Goal: Task Accomplishment & Management: Complete application form

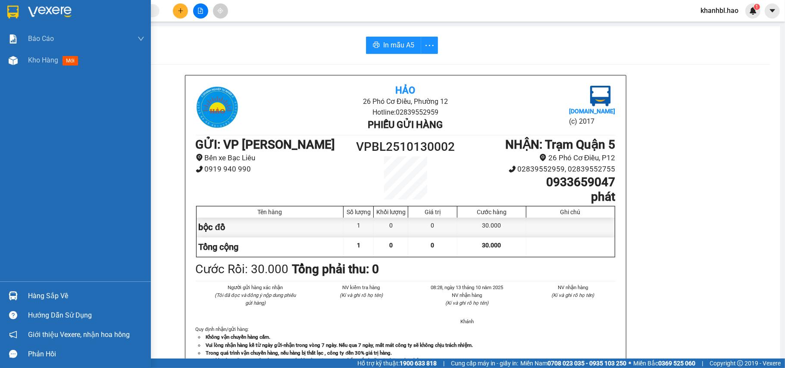
drag, startPoint x: 7, startPoint y: 7, endPoint x: 11, endPoint y: 9, distance: 4.5
click at [9, 7] on img at bounding box center [12, 12] width 11 height 13
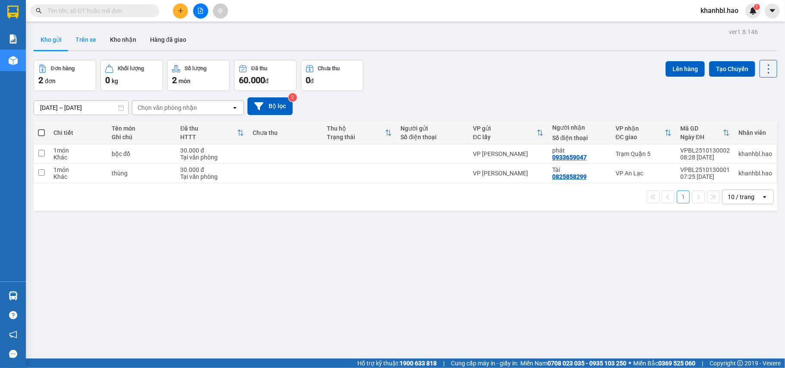
click at [87, 47] on button "Trên xe" at bounding box center [86, 39] width 34 height 21
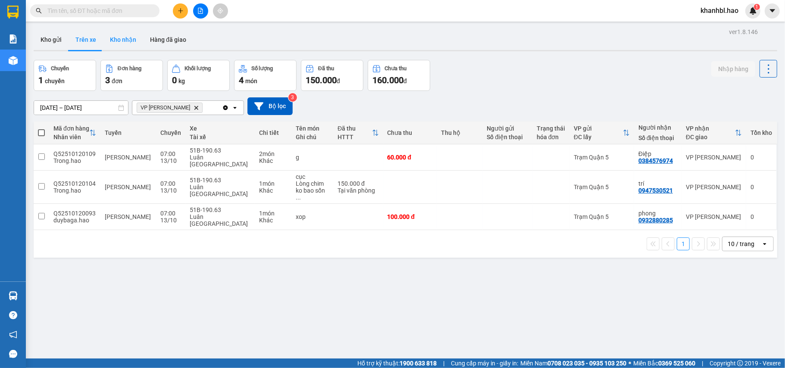
click at [126, 37] on button "Kho nhận" at bounding box center [123, 39] width 40 height 21
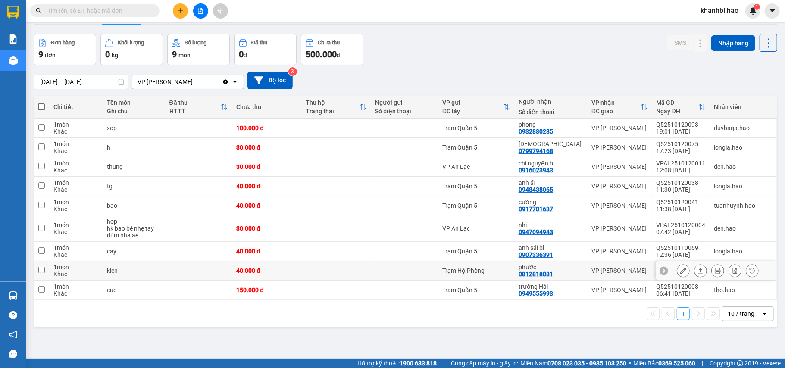
scroll to position [40, 0]
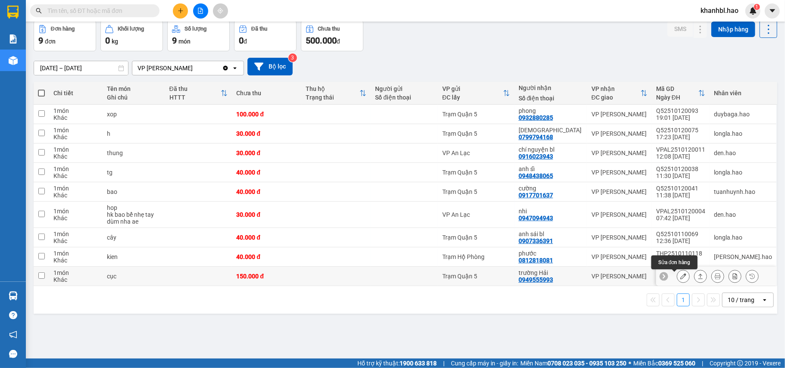
click at [680, 277] on icon at bounding box center [683, 276] width 6 height 6
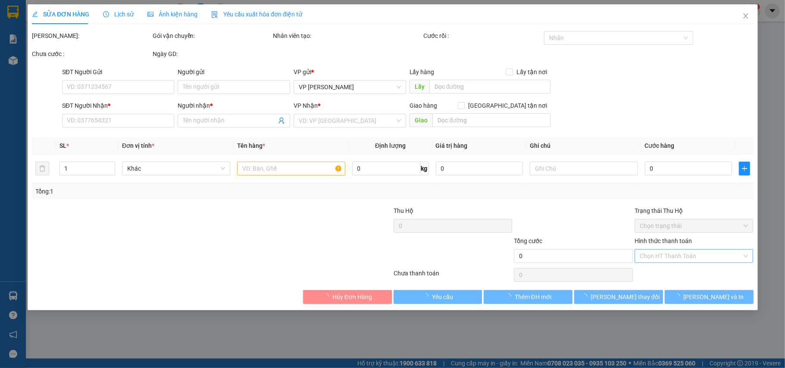
type input "0949555993"
type input "trường Hải"
type input "150.000"
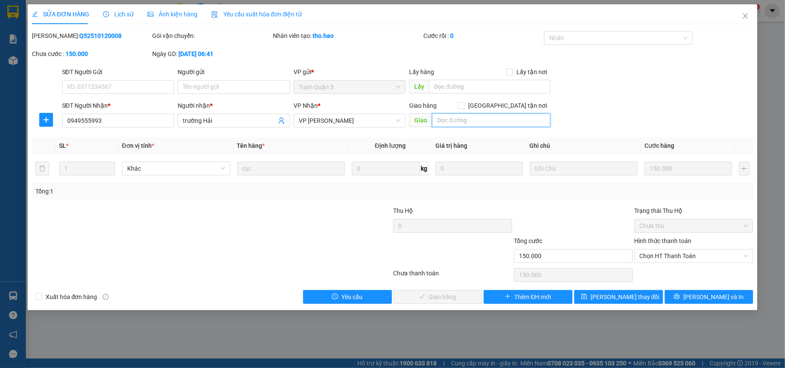
click at [485, 124] on input "text" at bounding box center [491, 120] width 119 height 14
click at [650, 256] on span "Chọn HT Thanh Toán" at bounding box center [694, 256] width 109 height 13
type input "20K"
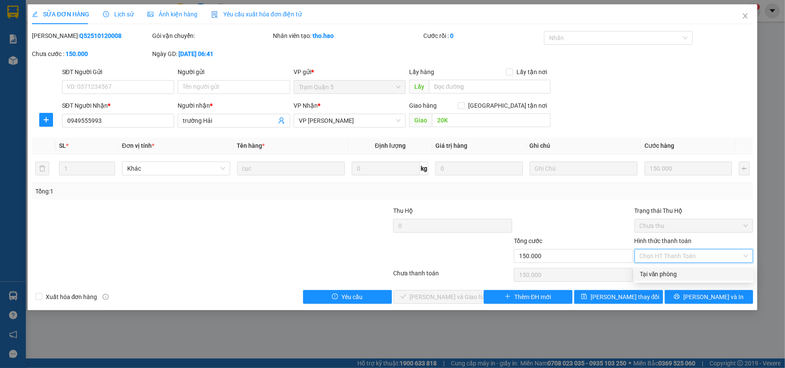
drag, startPoint x: 651, startPoint y: 276, endPoint x: 547, endPoint y: 293, distance: 105.3
click at [650, 276] on div "Tại văn phòng" at bounding box center [694, 273] width 109 height 9
type input "0"
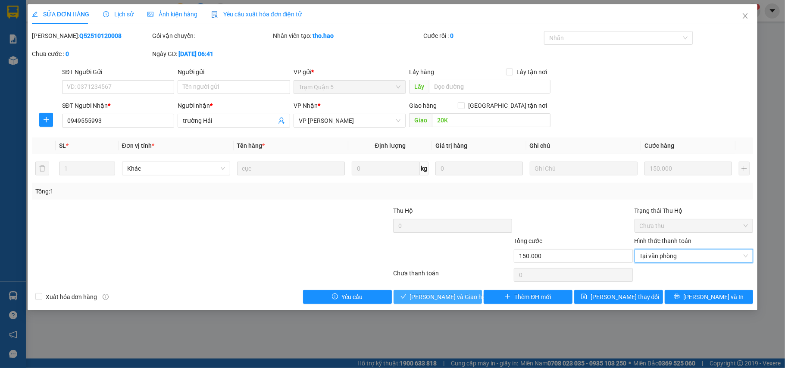
click at [456, 298] on span "[PERSON_NAME] và Giao hàng" at bounding box center [451, 296] width 83 height 9
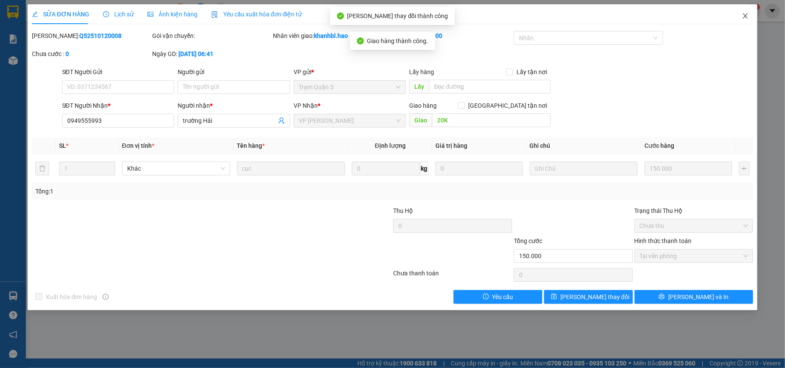
click at [745, 19] on icon "close" at bounding box center [745, 16] width 7 height 7
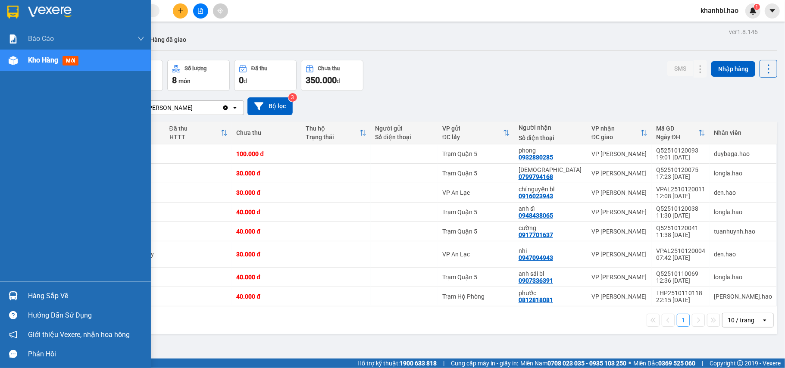
click at [11, 4] on div at bounding box center [75, 14] width 151 height 28
click at [11, 4] on div at bounding box center [13, 11] width 15 height 15
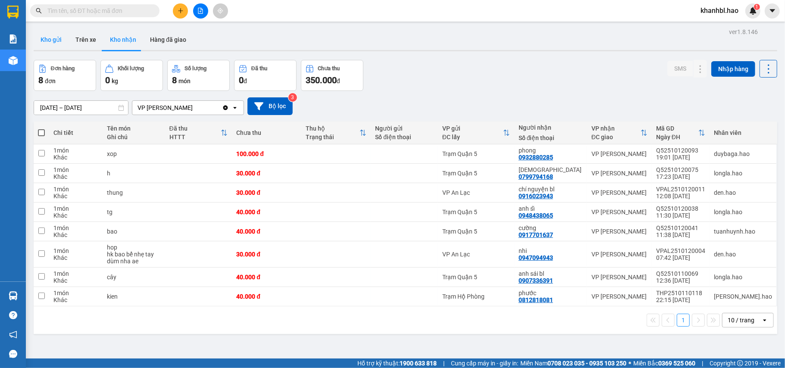
click at [58, 35] on button "Kho gửi" at bounding box center [51, 39] width 35 height 21
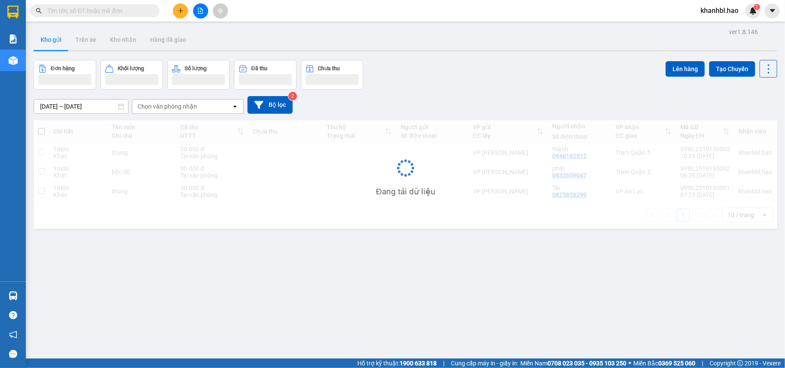
click at [58, 35] on button "Kho gửi" at bounding box center [51, 39] width 35 height 21
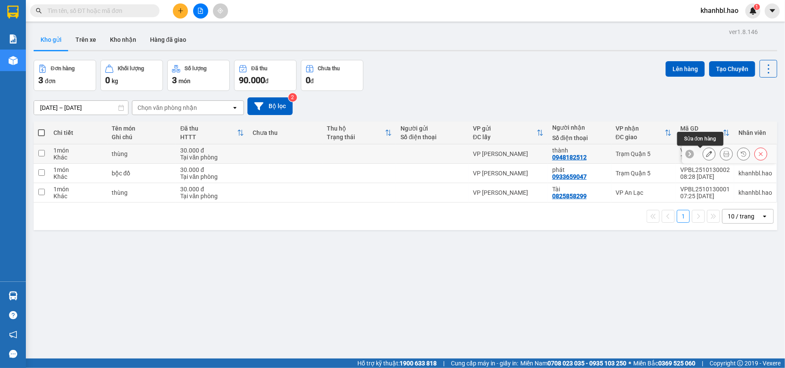
click at [706, 153] on icon at bounding box center [709, 154] width 6 height 6
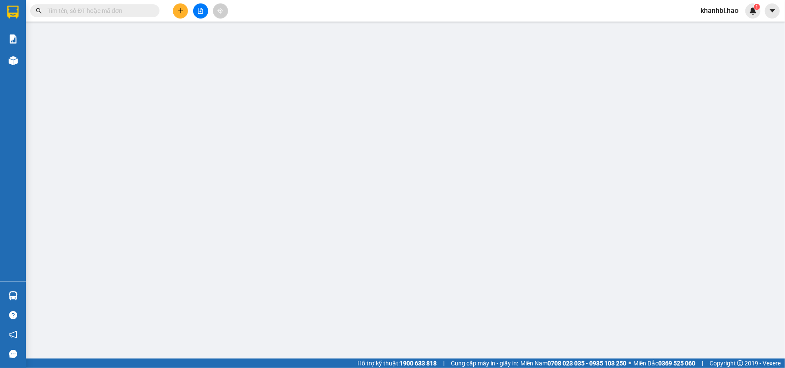
type input "0948182512"
type input "thành"
type input "30.000"
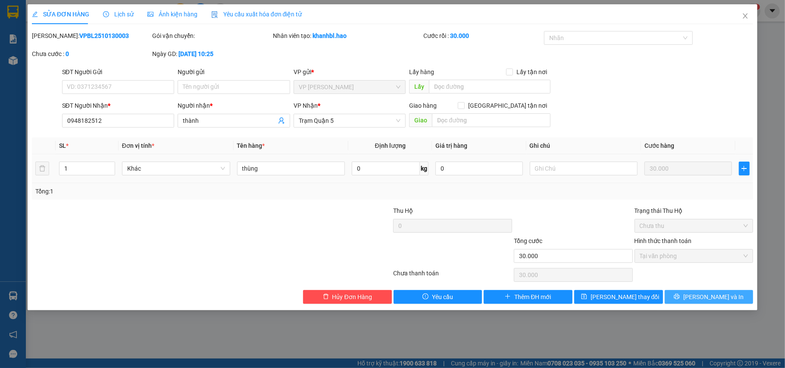
click at [702, 295] on span "[PERSON_NAME] và In" at bounding box center [713, 296] width 60 height 9
type input "0"
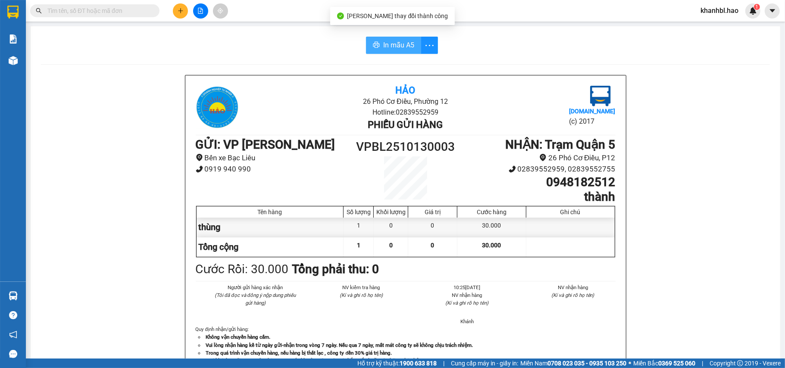
click at [411, 47] on button "In mẫu A5" at bounding box center [393, 45] width 55 height 17
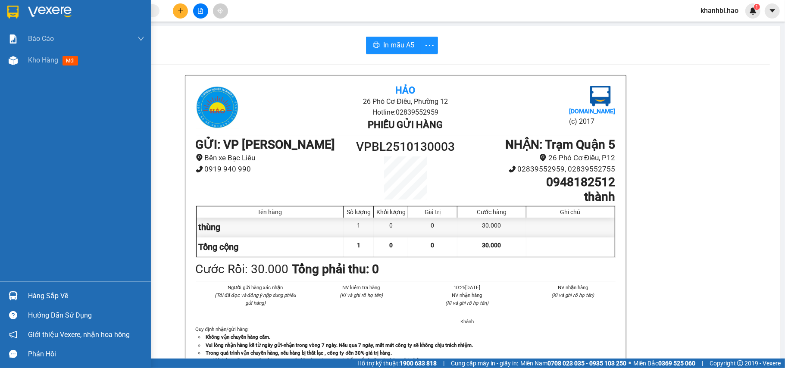
click at [11, 6] on img at bounding box center [12, 12] width 11 height 13
click at [12, 6] on img at bounding box center [12, 12] width 11 height 13
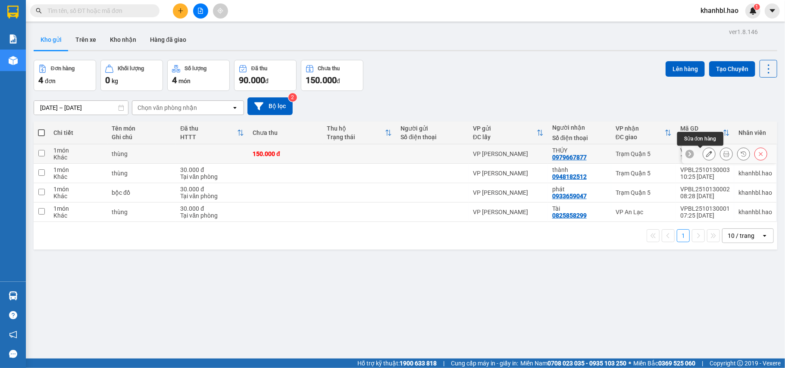
click at [706, 156] on icon at bounding box center [709, 154] width 6 height 6
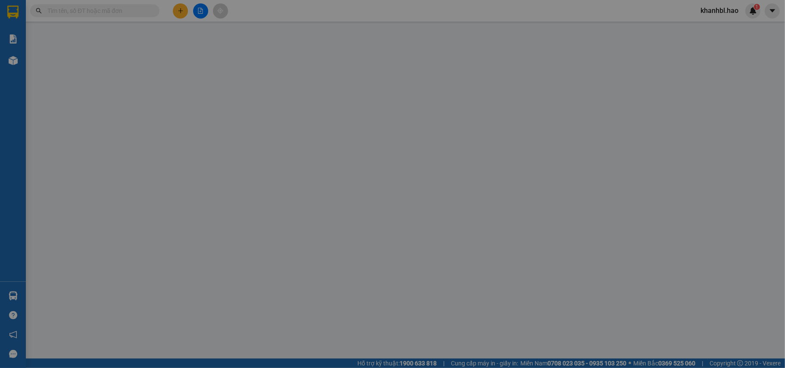
type input "0979667877"
type input "THÚY"
type input "150.000"
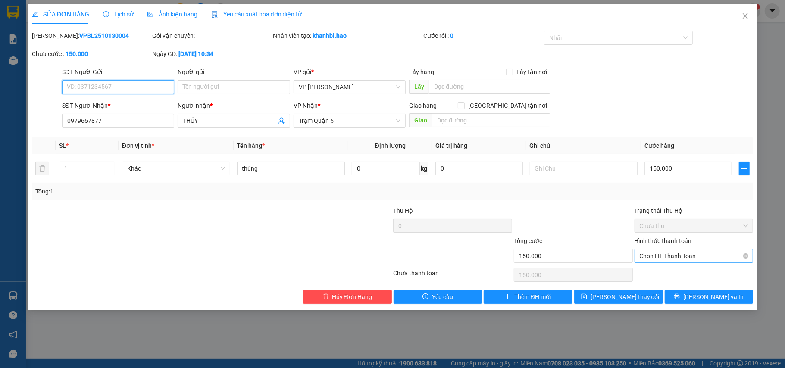
click at [662, 254] on span "Chọn HT Thanh Toán" at bounding box center [694, 256] width 109 height 13
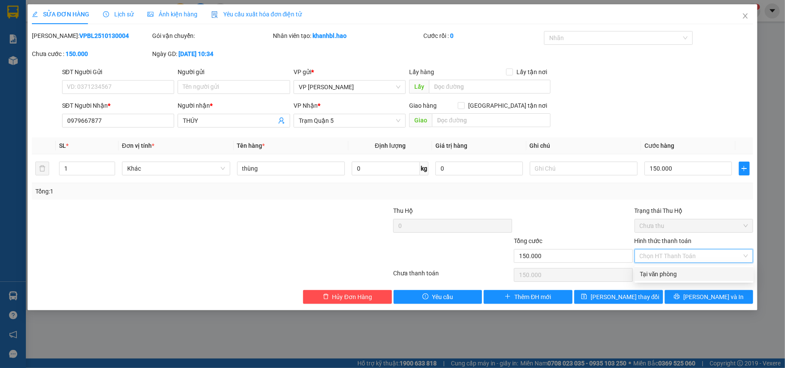
click at [585, 231] on div at bounding box center [573, 221] width 121 height 30
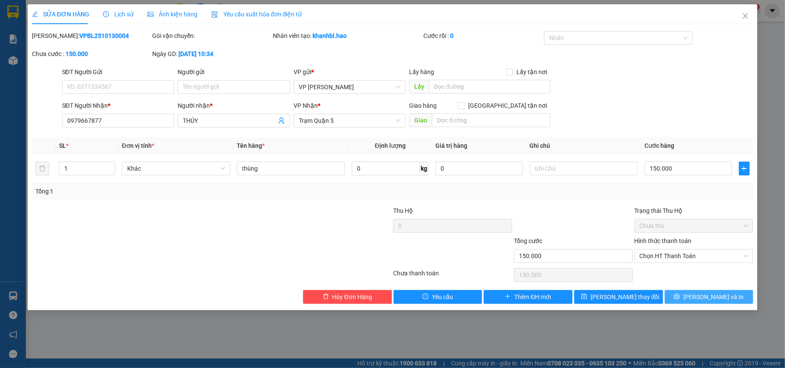
click at [688, 296] on button "[PERSON_NAME] và In" at bounding box center [709, 297] width 89 height 14
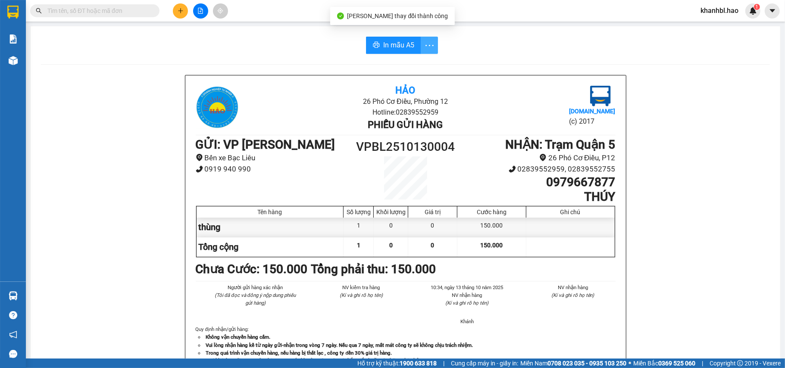
click at [427, 47] on icon "more" at bounding box center [429, 45] width 11 height 11
click at [425, 63] on div "In mẫu A5 theo số lượng (1)" at bounding box center [391, 63] width 75 height 9
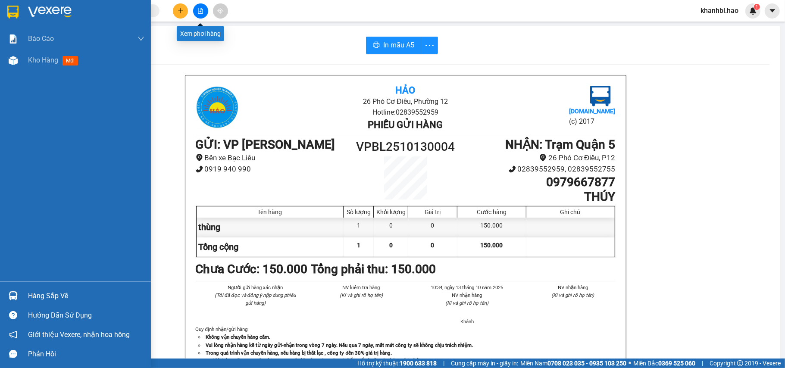
click at [9, 15] on img at bounding box center [12, 12] width 11 height 13
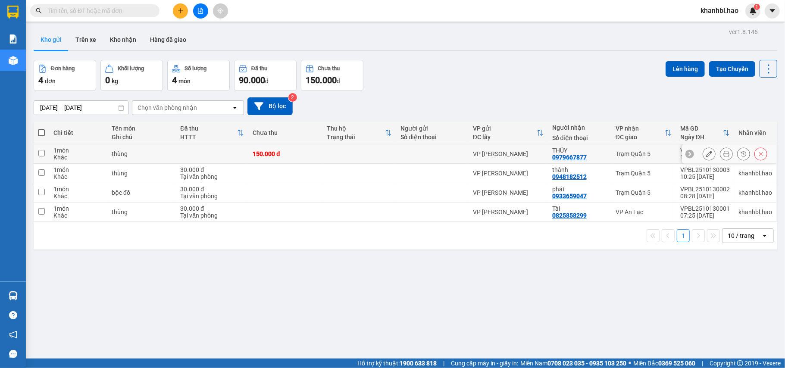
click at [706, 153] on icon at bounding box center [709, 154] width 6 height 6
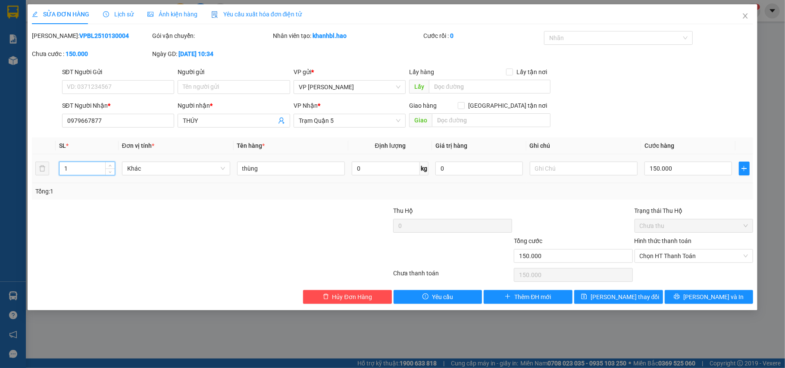
click at [88, 170] on input "1" at bounding box center [86, 168] width 55 height 13
click at [175, 276] on div at bounding box center [212, 274] width 362 height 17
click at [707, 300] on span "[PERSON_NAME] và In" at bounding box center [713, 296] width 60 height 9
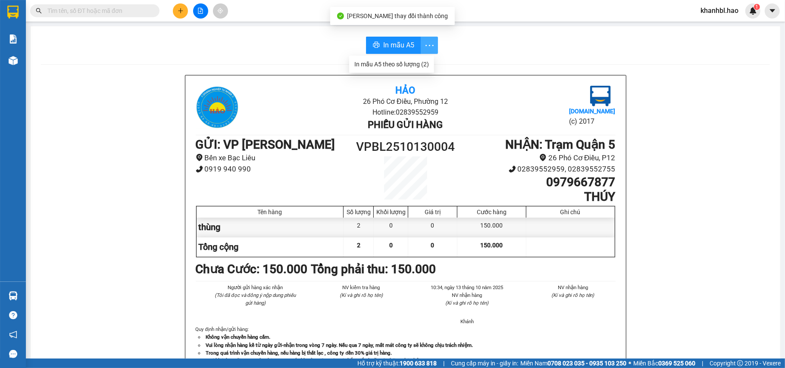
click at [430, 47] on span "more" at bounding box center [429, 45] width 16 height 11
click at [428, 65] on div "In mẫu A5 theo số lượng (2)" at bounding box center [391, 63] width 75 height 9
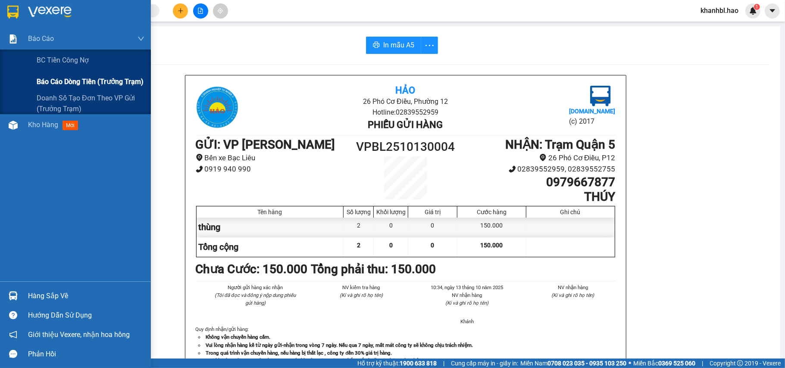
click at [90, 78] on span "Báo cáo dòng tiền (trưởng trạm)" at bounding box center [90, 81] width 107 height 11
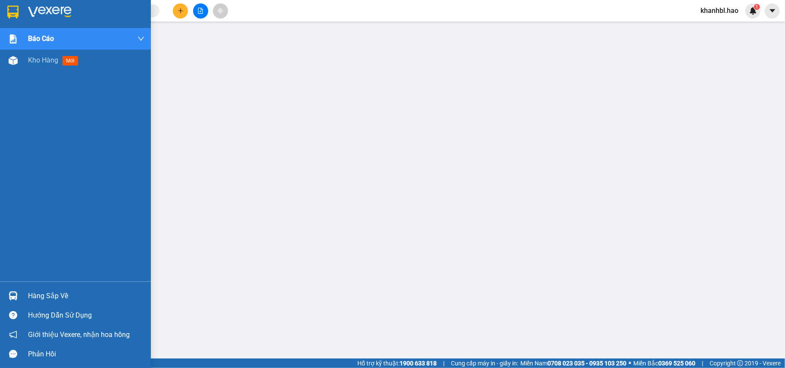
click at [13, 10] on img at bounding box center [12, 12] width 11 height 13
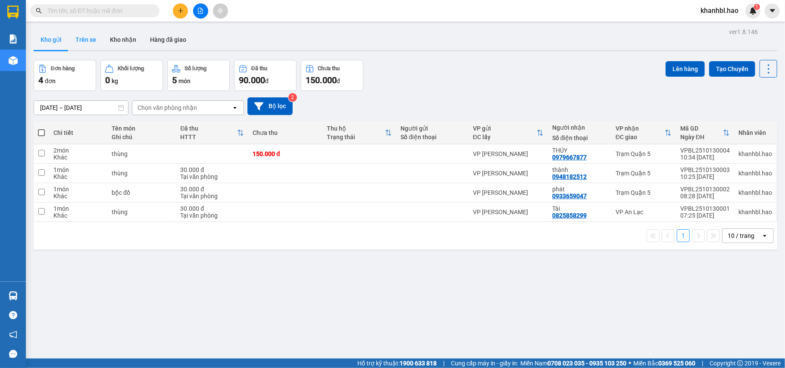
click at [85, 45] on button "Trên xe" at bounding box center [86, 39] width 34 height 21
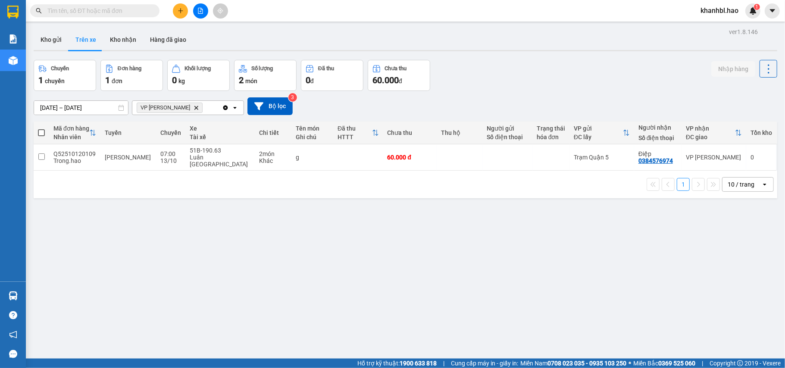
click at [35, 128] on th at bounding box center [42, 133] width 16 height 23
click at [44, 130] on span at bounding box center [41, 132] width 7 height 7
click at [41, 128] on input "checkbox" at bounding box center [41, 128] width 0 height 0
checkbox input "true"
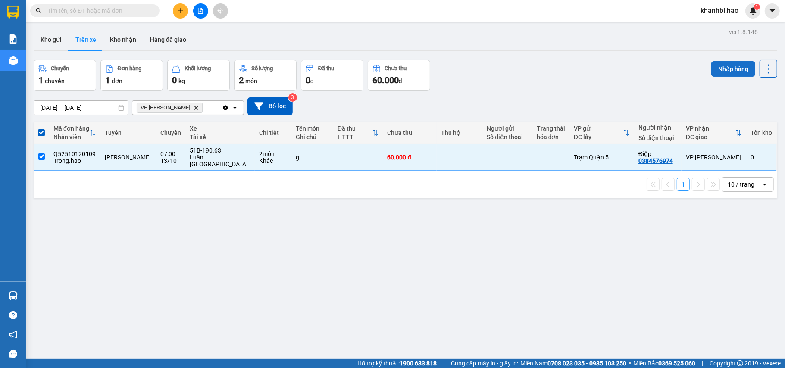
click at [727, 71] on button "Nhập hàng" at bounding box center [733, 69] width 44 height 16
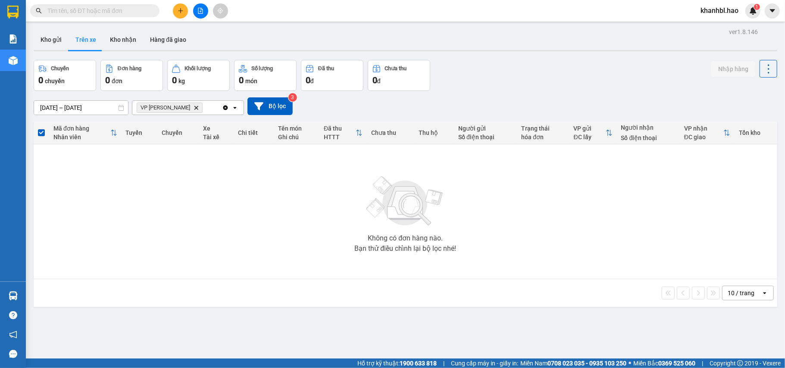
click at [194, 106] on icon "Delete" at bounding box center [196, 107] width 5 height 5
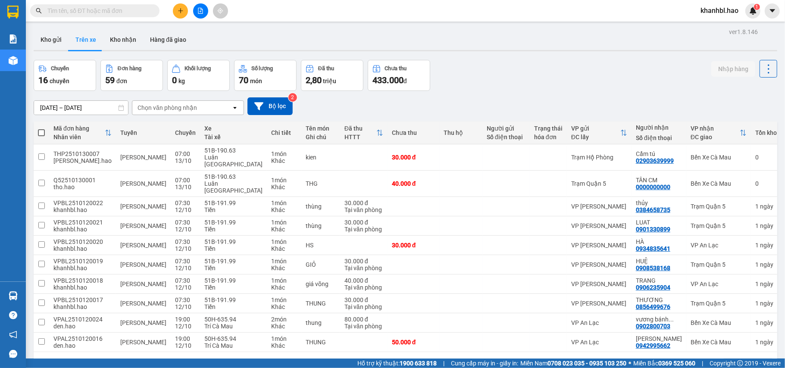
click at [72, 37] on button "Trên xe" at bounding box center [86, 39] width 34 height 21
click at [230, 108] on div "Chọn văn phòng nhận open" at bounding box center [188, 107] width 112 height 15
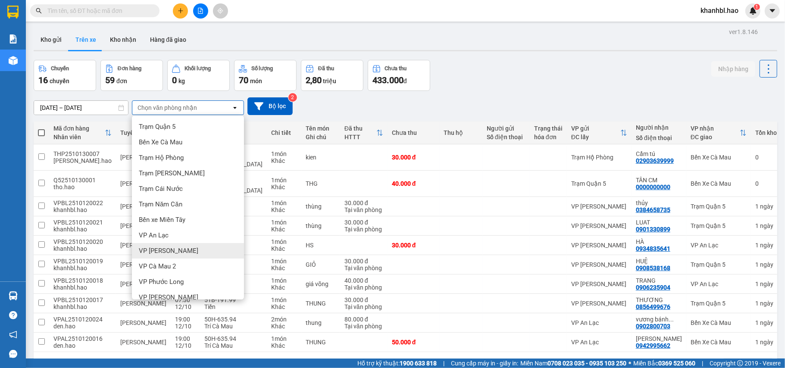
click at [167, 252] on span "VP [PERSON_NAME]" at bounding box center [168, 251] width 59 height 9
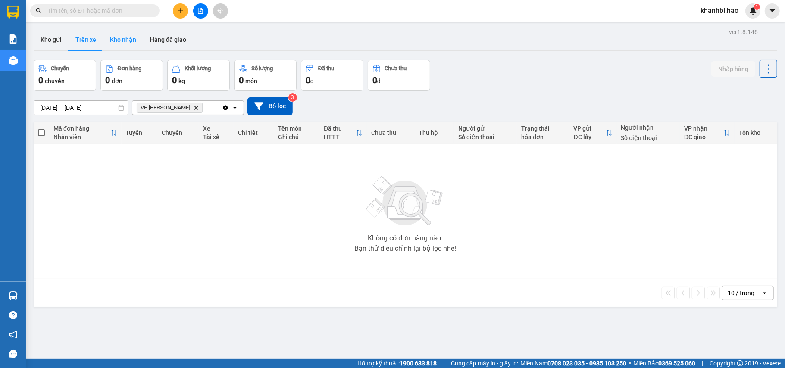
drag, startPoint x: 121, startPoint y: 36, endPoint x: 131, endPoint y: 41, distance: 11.2
click at [121, 35] on button "Kho nhận" at bounding box center [123, 39] width 40 height 21
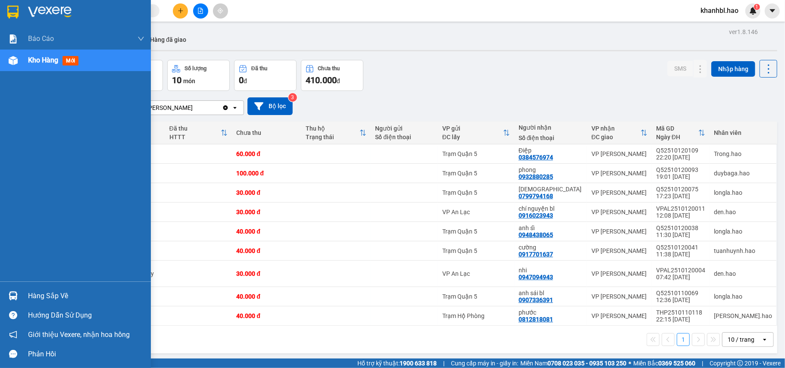
click at [6, 7] on div at bounding box center [13, 11] width 15 height 15
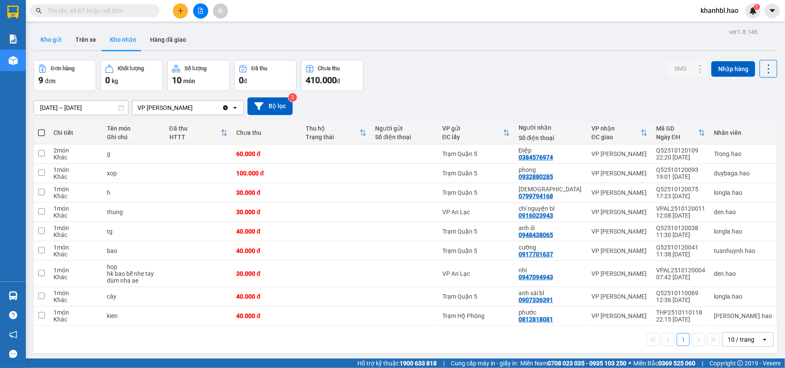
click at [49, 37] on button "Kho gửi" at bounding box center [51, 39] width 35 height 21
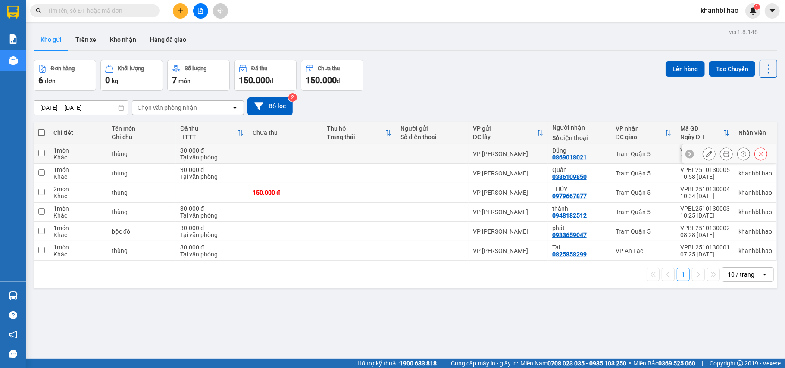
click at [706, 156] on icon at bounding box center [709, 154] width 6 height 6
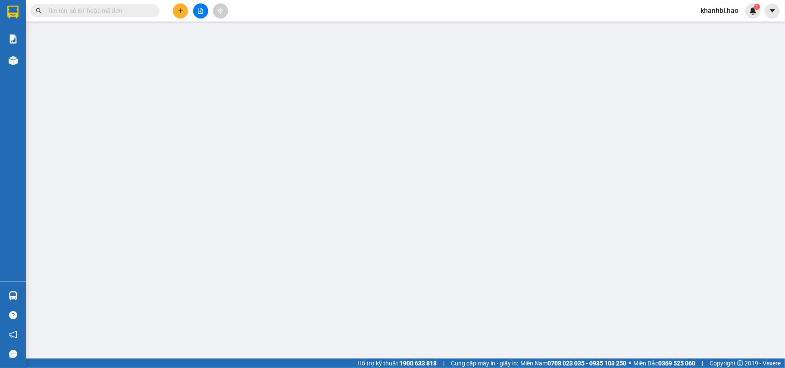
type input "0869018021"
type input "Dũng"
type input "30.000"
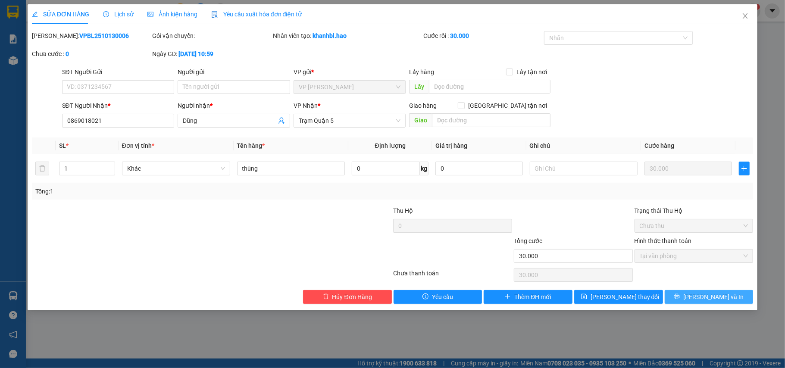
click at [707, 302] on span "[PERSON_NAME] và In" at bounding box center [713, 296] width 60 height 9
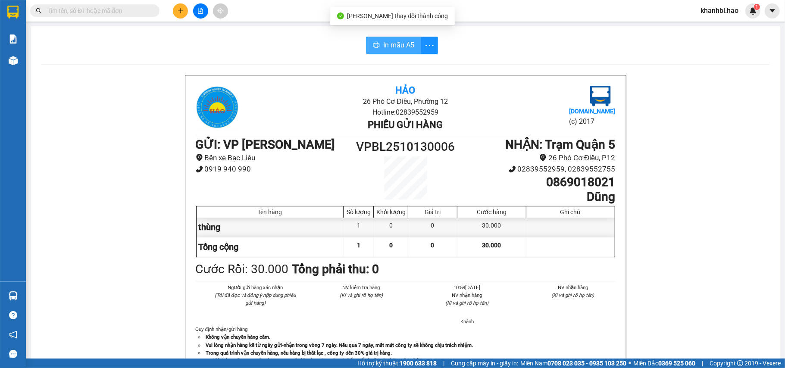
click at [397, 42] on span "In mẫu A5" at bounding box center [398, 45] width 31 height 11
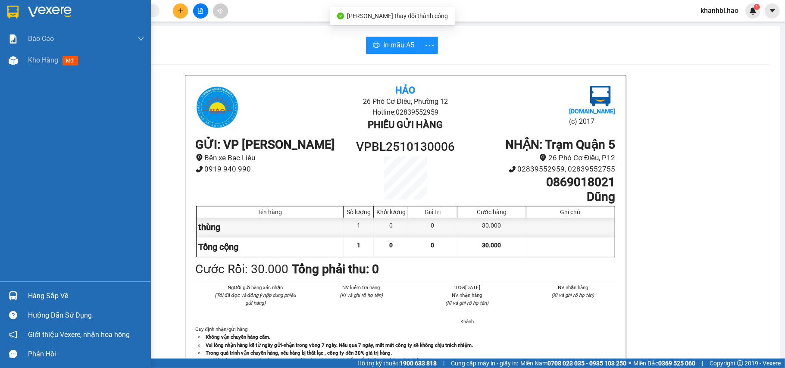
click at [11, 12] on img at bounding box center [12, 12] width 11 height 13
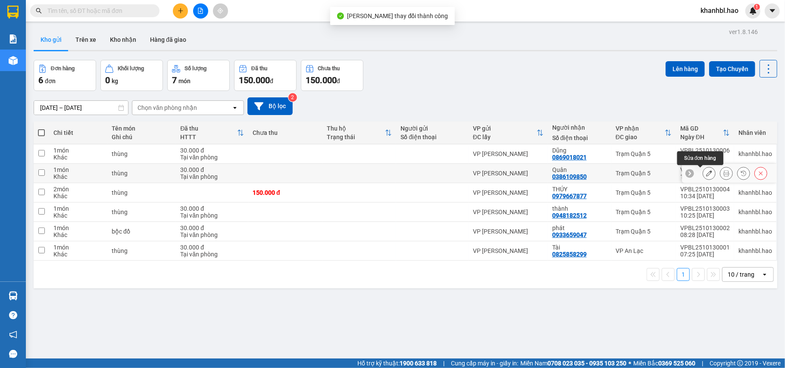
click at [706, 175] on icon at bounding box center [709, 173] width 6 height 6
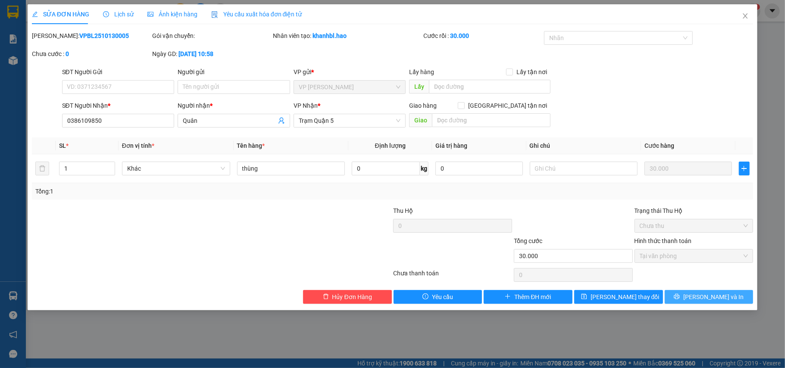
click at [703, 295] on span "[PERSON_NAME] và In" at bounding box center [713, 296] width 60 height 9
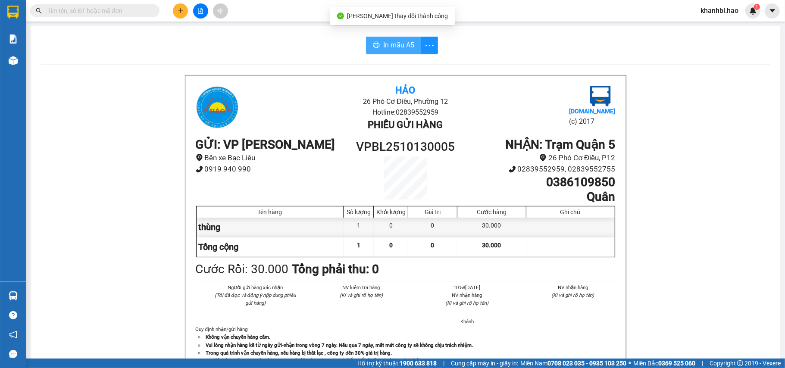
click at [391, 47] on span "In mẫu A5" at bounding box center [398, 45] width 31 height 11
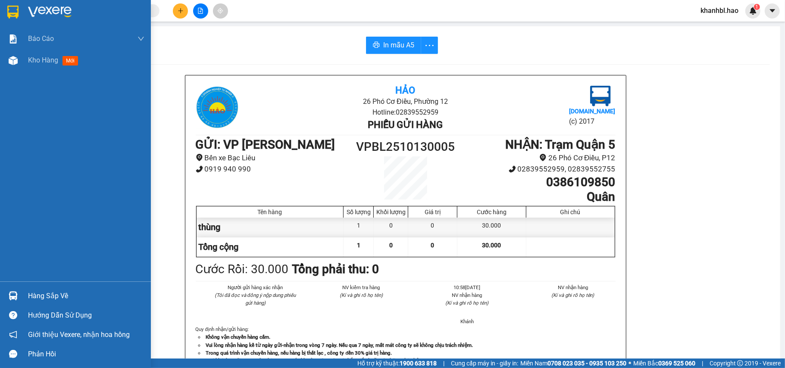
drag, startPoint x: 6, startPoint y: 11, endPoint x: 129, endPoint y: 1, distance: 123.7
click at [7, 11] on div at bounding box center [13, 11] width 15 height 15
click at [11, 11] on img at bounding box center [12, 12] width 11 height 13
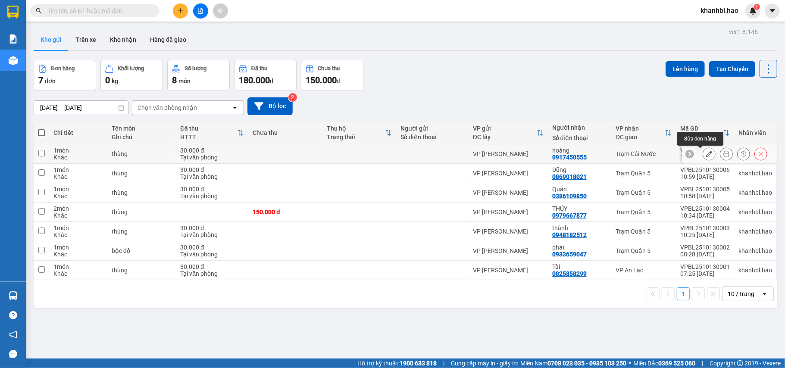
click at [706, 155] on icon at bounding box center [709, 154] width 6 height 6
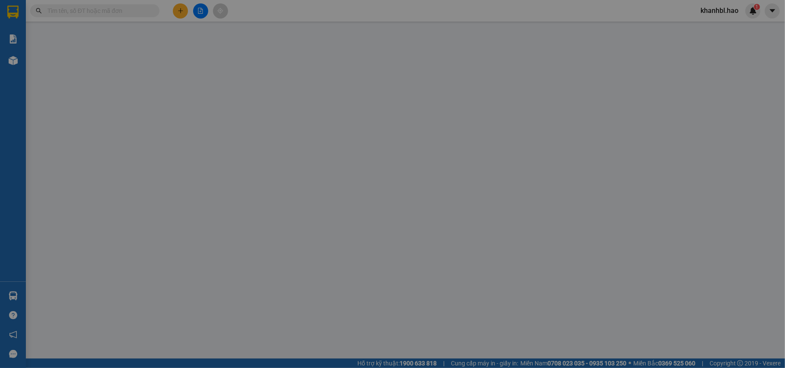
type input "0917450555"
type input "hoàng"
type input "30.000"
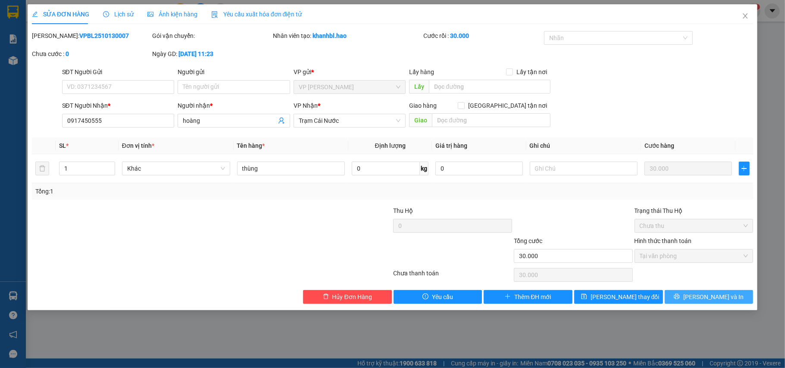
click at [719, 297] on span "[PERSON_NAME] và In" at bounding box center [713, 296] width 60 height 9
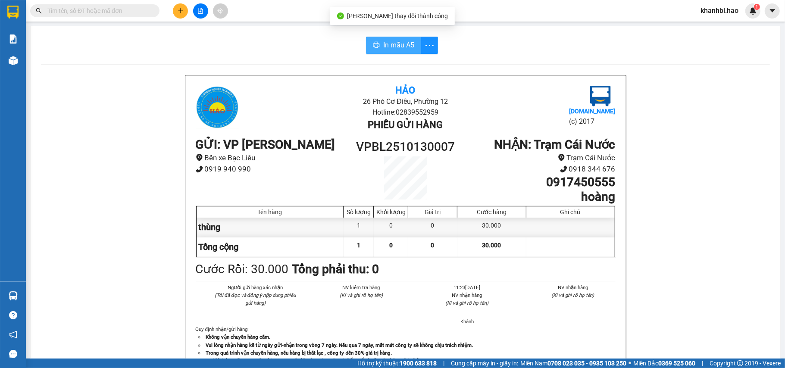
click at [398, 47] on span "In mẫu A5" at bounding box center [398, 45] width 31 height 11
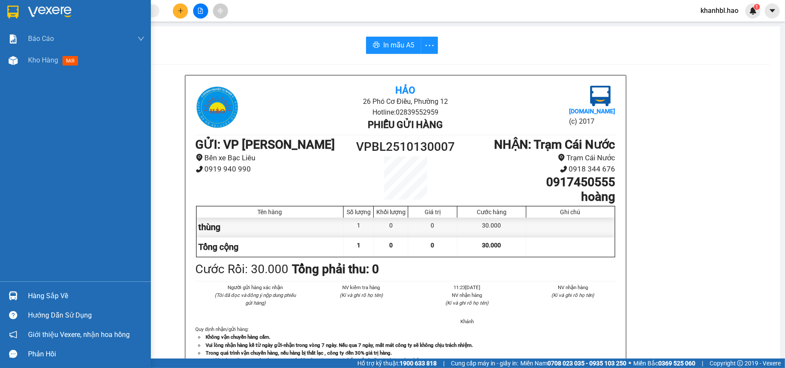
click at [11, 9] on img at bounding box center [12, 12] width 11 height 13
click at [14, 11] on img at bounding box center [12, 12] width 11 height 13
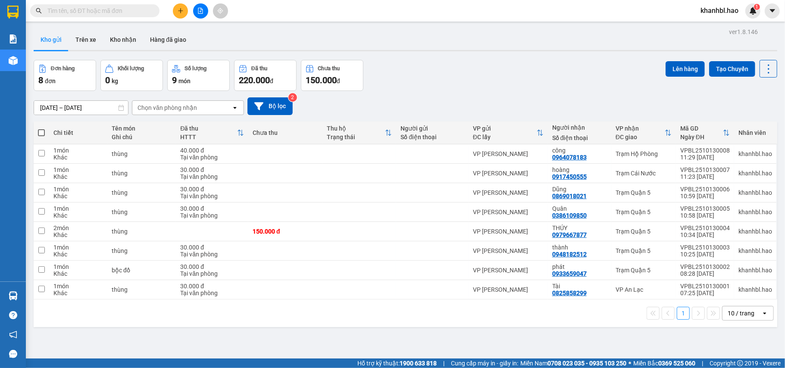
click at [44, 35] on button "Kho gửi" at bounding box center [51, 39] width 35 height 21
click at [49, 36] on button "Kho gửi" at bounding box center [51, 39] width 35 height 21
click at [706, 153] on icon at bounding box center [709, 154] width 6 height 6
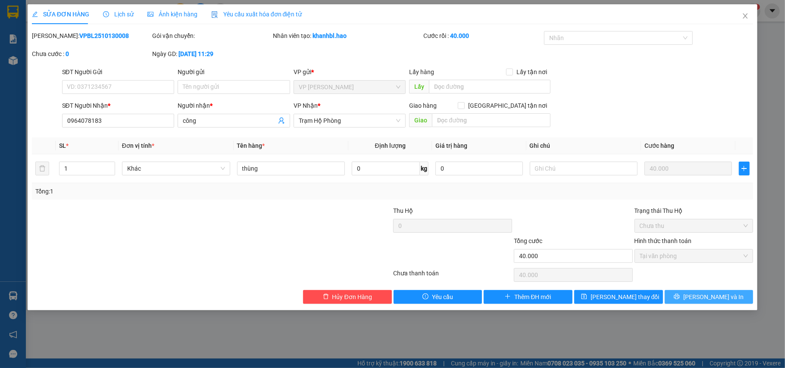
click at [714, 300] on span "[PERSON_NAME] và In" at bounding box center [713, 296] width 60 height 9
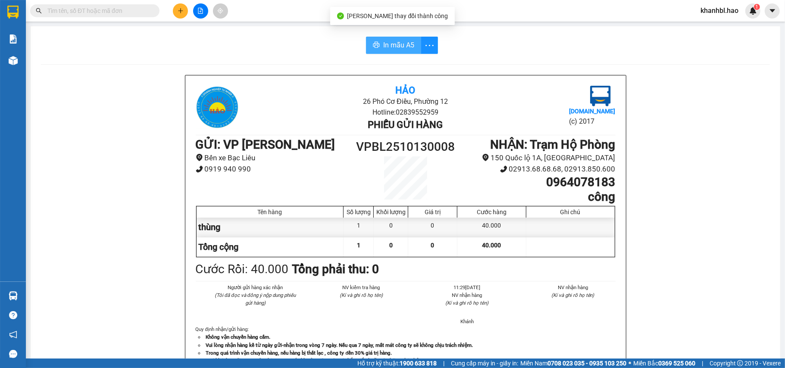
click at [403, 50] on span "In mẫu A5" at bounding box center [398, 45] width 31 height 11
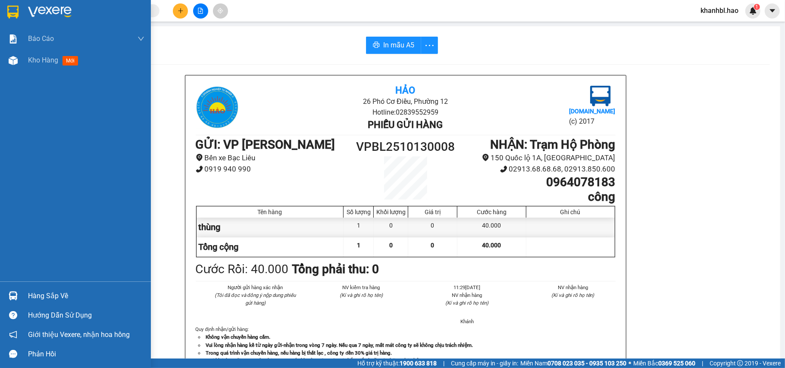
click at [18, 18] on img at bounding box center [12, 12] width 11 height 13
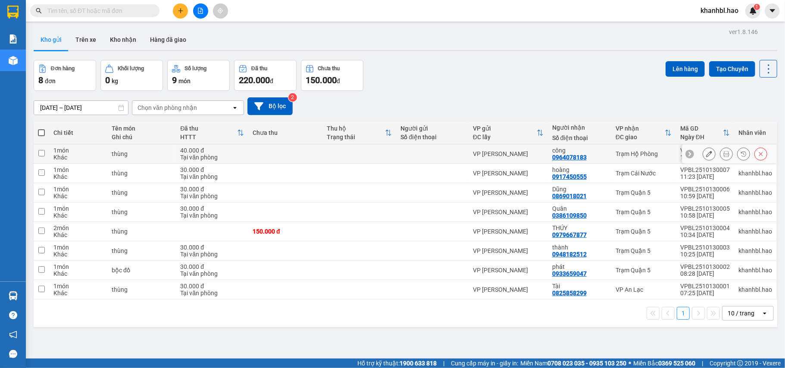
click at [706, 152] on icon at bounding box center [709, 154] width 6 height 6
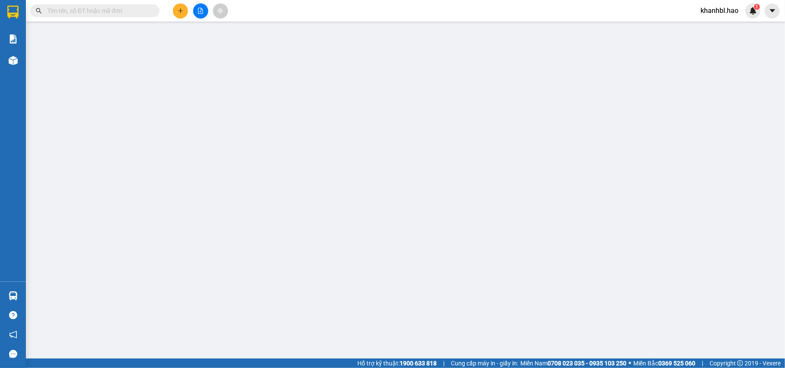
type input "0964078183"
type input "công"
type input "40.000"
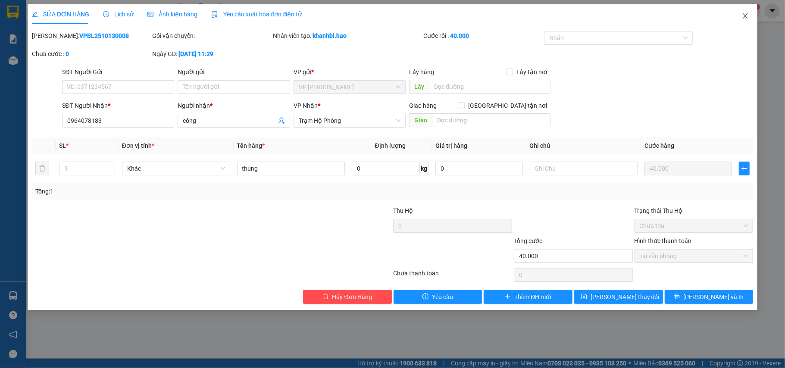
click at [744, 14] on icon "close" at bounding box center [745, 16] width 7 height 7
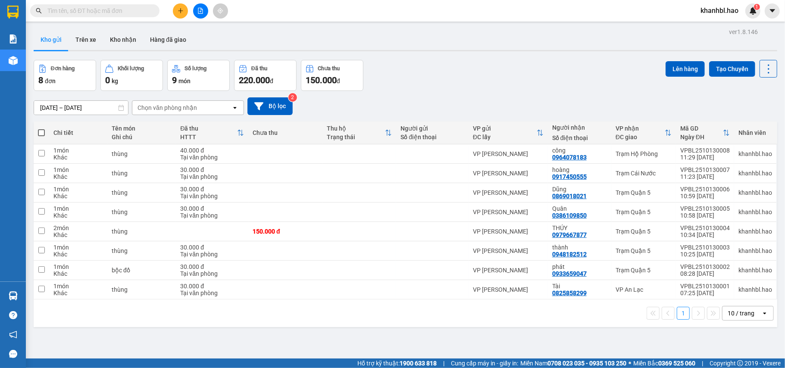
click at [182, 9] on icon "plus" at bounding box center [181, 11] width 6 height 6
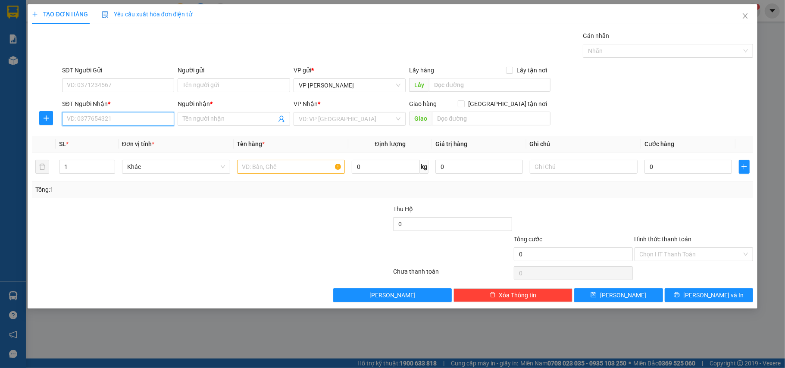
click at [151, 122] on input "SĐT Người Nhận *" at bounding box center [118, 119] width 113 height 14
click at [88, 140] on div "0788887839 - thảo" at bounding box center [118, 136] width 102 height 9
type input "0788887839"
type input "thảo"
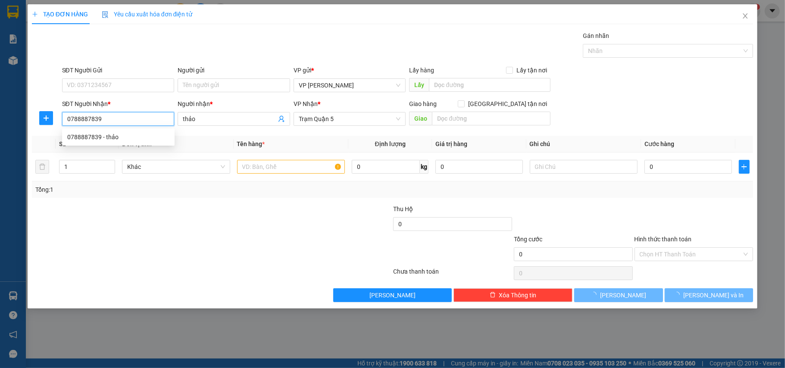
type input "120.000"
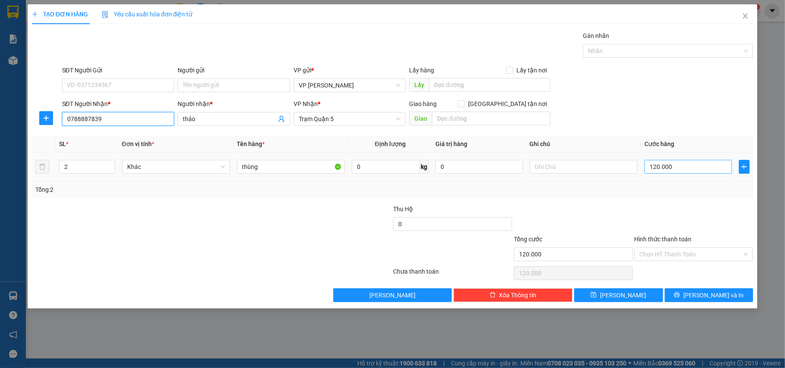
type input "0788887839"
click at [681, 167] on input "120.000" at bounding box center [687, 167] width 87 height 14
type input "0"
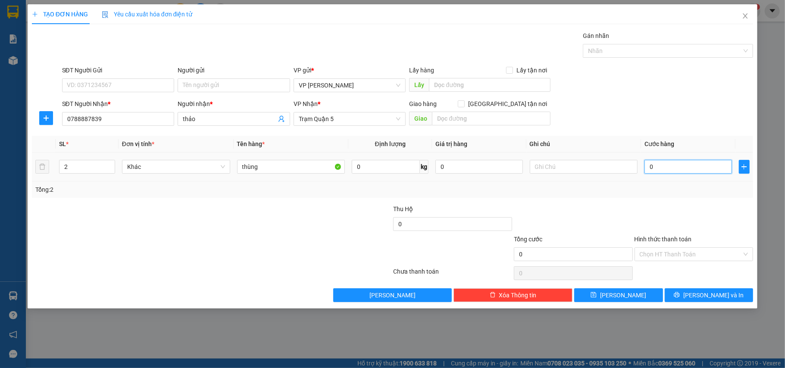
type input "001"
type input "1"
type input "0.015"
type input "15"
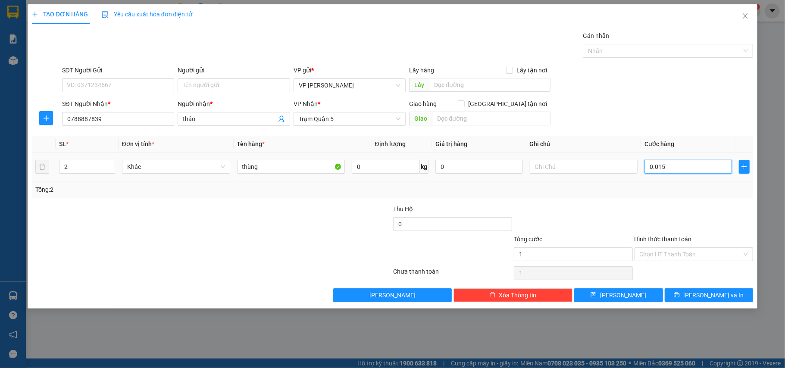
type input "15"
type input "00.150"
type input "150"
click at [714, 294] on span "[PERSON_NAME] và In" at bounding box center [713, 295] width 60 height 9
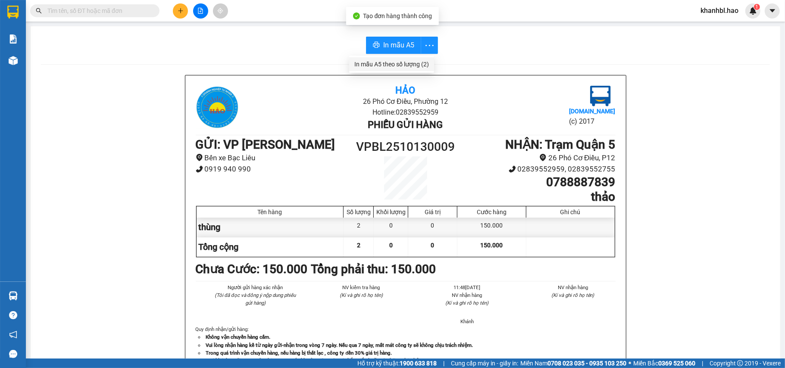
click at [414, 63] on div "In mẫu A5 theo số lượng (2)" at bounding box center [391, 63] width 75 height 9
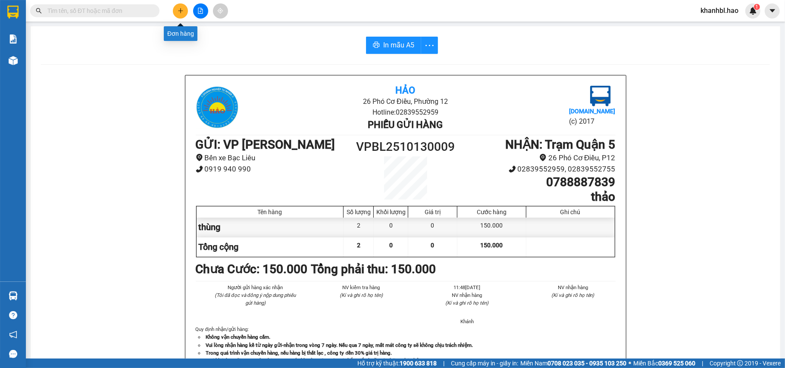
click at [178, 11] on icon "plus" at bounding box center [181, 11] width 6 height 6
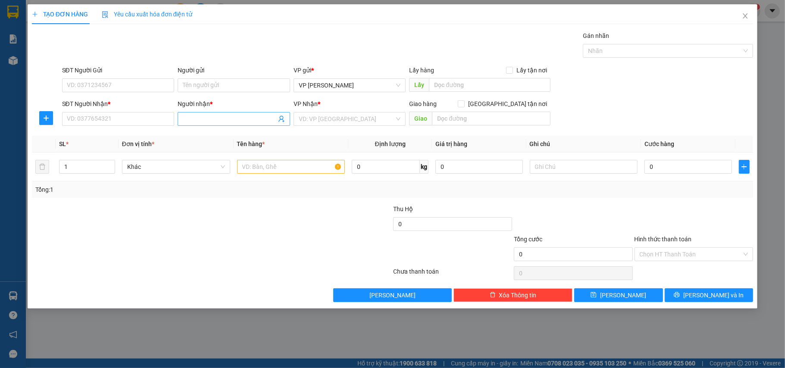
click at [202, 118] on input "Người nhận *" at bounding box center [230, 118] width 94 height 9
type input "CÚC"
click at [141, 112] on div "SĐT Người Nhận *" at bounding box center [118, 105] width 113 height 13
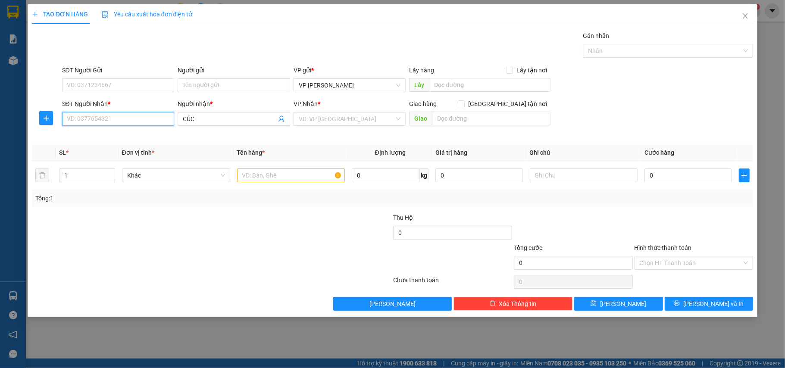
click at [141, 113] on input "SĐT Người Nhận *" at bounding box center [118, 119] width 113 height 14
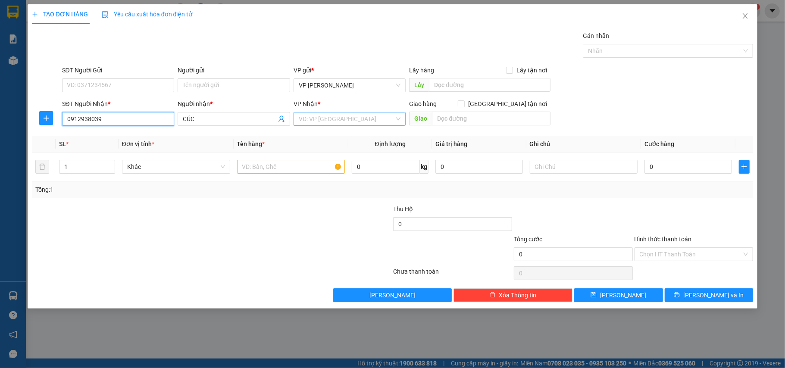
type input "0912938039"
click at [333, 119] on input "search" at bounding box center [347, 119] width 96 height 13
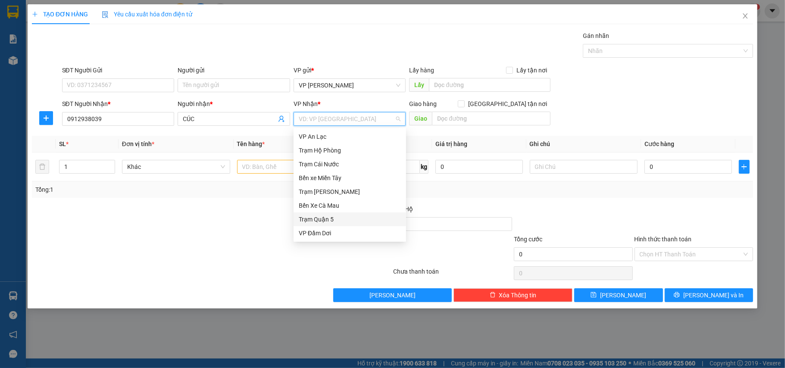
click at [329, 221] on div "Trạm Quận 5" at bounding box center [350, 219] width 102 height 9
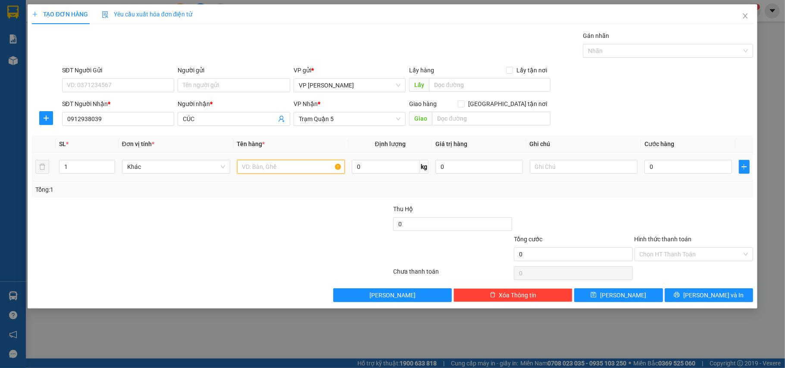
click at [298, 169] on input "text" at bounding box center [291, 167] width 108 height 14
type input "THUNG"
click at [663, 166] on input "0" at bounding box center [687, 167] width 87 height 14
type input "003"
type input "3"
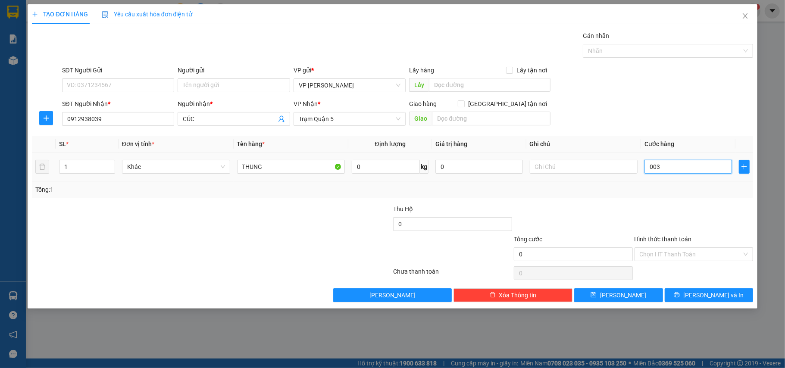
type input "3"
type input "0.030"
type input "30"
click at [675, 250] on input "Hình thức thanh toán" at bounding box center [691, 254] width 103 height 13
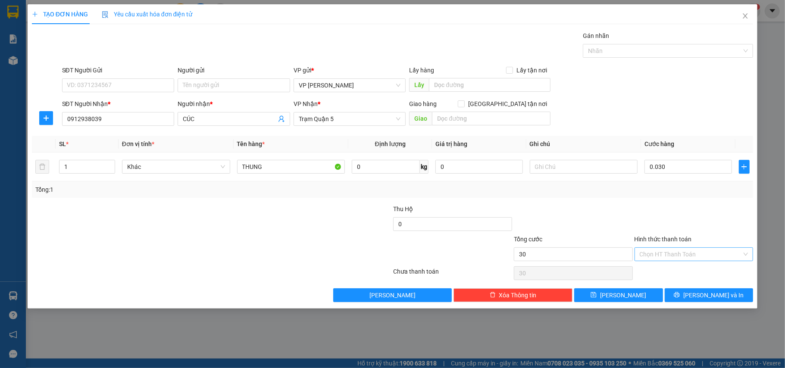
type input "30.000"
drag, startPoint x: 671, startPoint y: 268, endPoint x: 681, endPoint y: 280, distance: 16.2
click at [672, 269] on div "Tại văn phòng" at bounding box center [694, 272] width 109 height 9
type input "0"
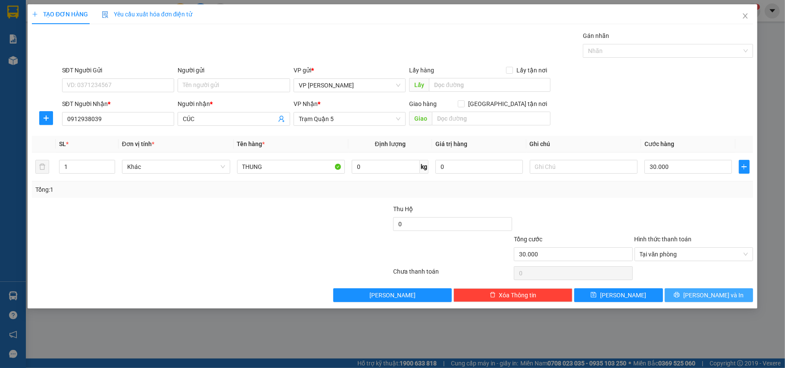
click at [690, 297] on button "[PERSON_NAME] và In" at bounding box center [709, 295] width 89 height 14
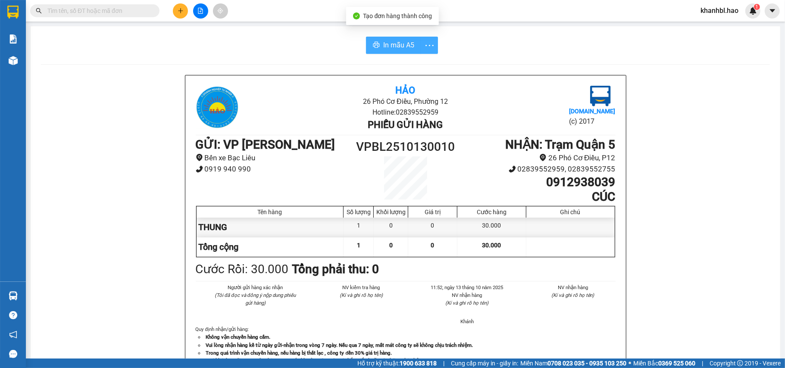
drag, startPoint x: 402, startPoint y: 47, endPoint x: 423, endPoint y: 47, distance: 21.1
click at [402, 46] on span "In mẫu A5" at bounding box center [398, 45] width 31 height 11
